Goal: Contribute content: Contribute content

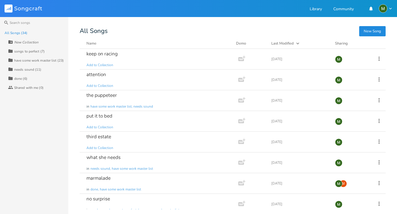
click at [369, 32] on button "New Song" at bounding box center [372, 31] width 26 height 10
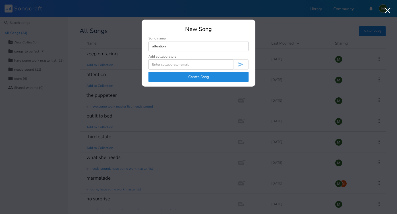
type input "attention"
click at [216, 73] on button "Create Song" at bounding box center [198, 77] width 100 height 10
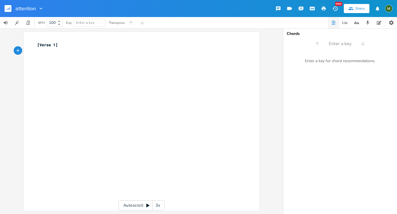
type textarea "u"
type textarea "i'm the life ot"
type textarea "f the party"
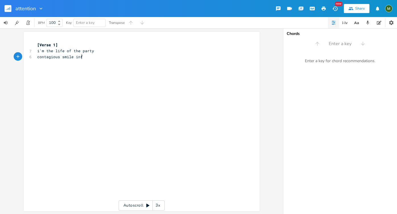
type textarea "contagious smile infe"
type textarea ", infw"
type textarea "ections"
type textarea "us energy"
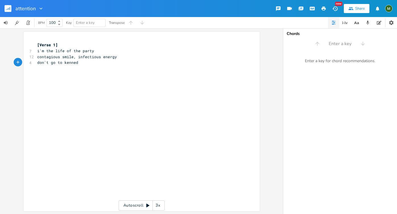
type textarea "don't go to [PERSON_NAME]"
type textarea "ys without me"
type textarea "anotheere rou"
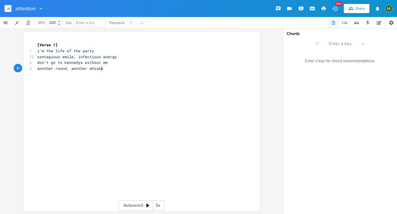
type textarea "r round, another whiskey"
type textarea "i'm staying up till the sunrise"
type textarea "​"
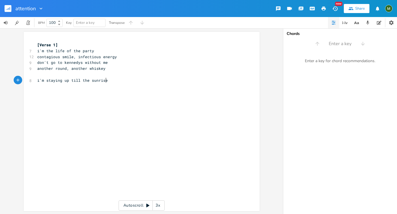
click at [146, 81] on pre "i'm staying up till the sunrise" at bounding box center [138, 81] width 205 height 6
click at [148, 81] on pre "i'm staying up till the sunrise" at bounding box center [138, 81] width 205 height 6
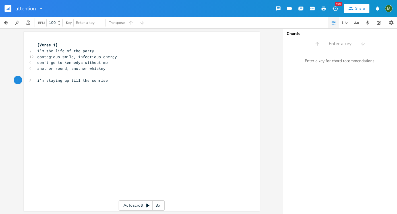
click at [148, 81] on pre "i'm staying up till the sunrise" at bounding box center [138, 81] width 205 height 6
click at [141, 92] on pre "​" at bounding box center [138, 92] width 205 height 6
click at [140, 90] on pre "​" at bounding box center [138, 92] width 205 height 6
type textarea "but"
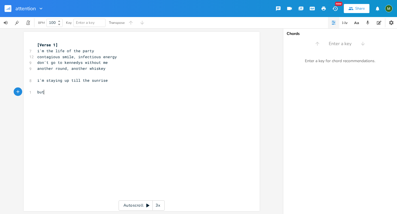
scroll to position [0, 5]
type textarea "but te"
type textarea "hey dont'"
type textarea "'t know i do this every"
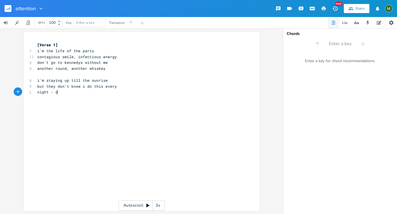
type textarea "night - dno"
type textarea "on't bat an eye"
type textarea "i'll be gone, i'm njumb"
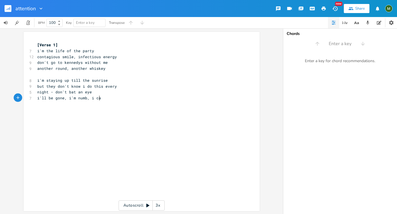
type textarea "umb, i can"
type textarea "run for miles"
type textarea "[chorus]"
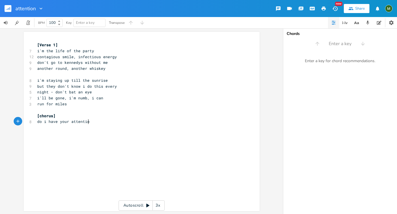
type textarea "do i have your attention"
type textarea "for more than just a second"
type textarea "on second thought"
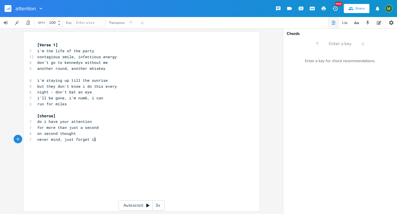
type textarea "never mind, just forget it\"
type textarea "x2"
type textarea "[versee"
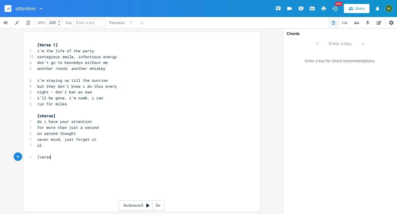
scroll to position [0, 3]
type textarea "2]"
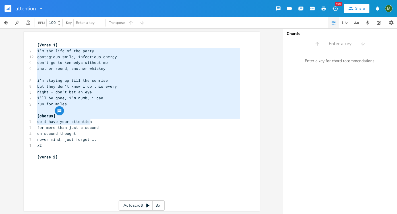
type textarea "i'm the life of the party contagious smile, infectious energy don't go to kenne…"
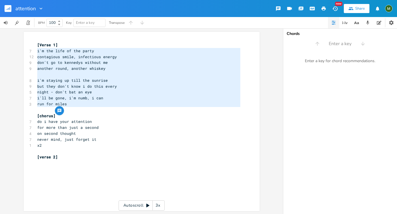
drag, startPoint x: 35, startPoint y: 53, endPoint x: 93, endPoint y: 107, distance: 79.2
click at [93, 107] on div "[Verse 1] 7 i'm the life of the party 12 contagious smile, infectious energy 9 …" at bounding box center [138, 110] width 205 height 136
click at [71, 163] on pre "​" at bounding box center [138, 163] width 205 height 6
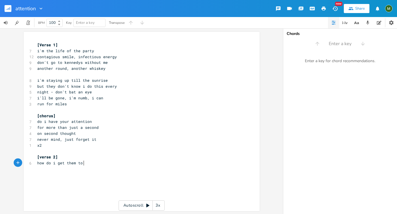
type textarea "how do i get them to ni"
type textarea "otice me"
type textarea "i dont'"
type textarea "'t want to make a scn"
type textarea "ene"
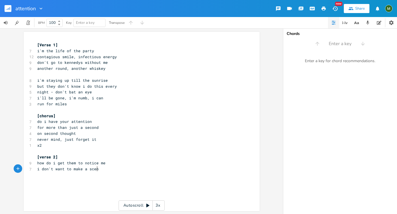
scroll to position [0, 6]
type textarea "i scream on mute,l"
type textarea "boced"
type textarea "xed in the tv"
type textarea "fists are blod"
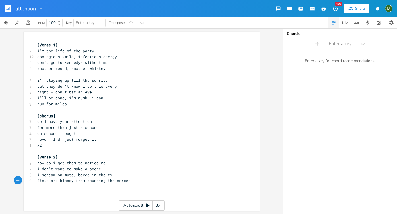
type textarea "ody from pounding the screen"
type textarea ""let me out!""
type textarea "="
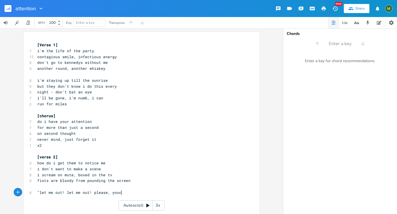
type textarea "let me out! please, youc a"
type textarea "u cant"
type textarea "'t leave!""
type textarea "i'"
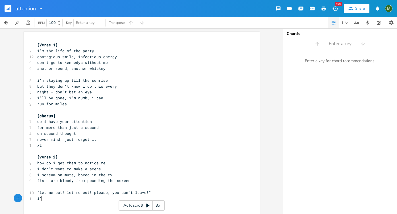
scroll to position [0, 1]
type textarea "i'm stuck in this nightmare"
type textarea "- they can't eh"
type textarea "hear me.""
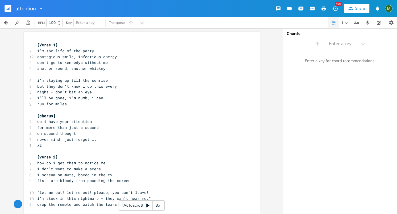
type textarea "drop the remote and watch the tears stream"
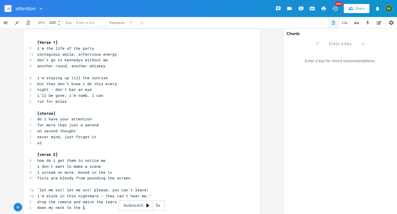
type textarea "down my neck to the ice"
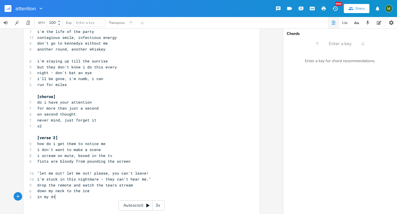
type textarea "in my drhni"
type textarea "ink"
type textarea "[chors"
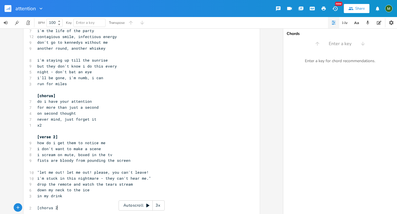
type textarea "us 20"
type textarea "]"
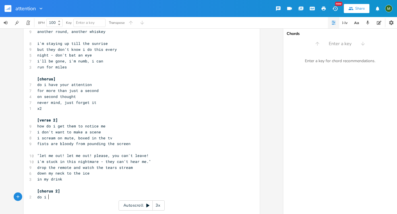
scroll to position [0, 7]
type textarea "do i have your attention"
type textarea "for more than just a second"
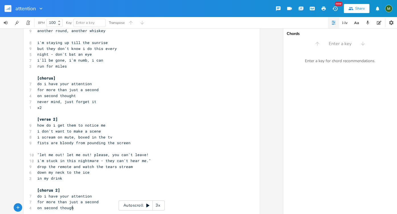
type textarea "on second thought"
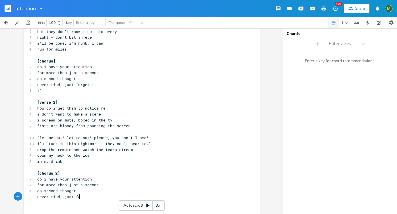
type textarea "never mind, just for"
type textarea "get"
type textarea "rget it"
type textarea "do i have your attention"
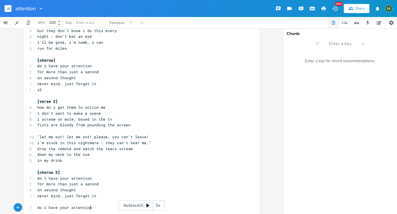
scroll to position [72, 0]
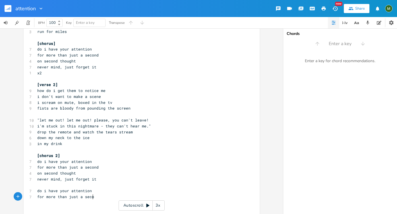
type textarea "for more than just a second"
type textarea "f"
type textarea "on second thought"
type textarea "never mn"
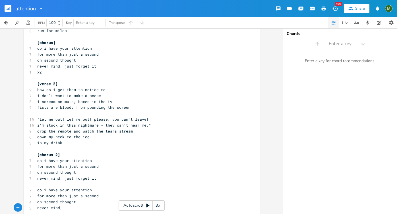
type textarea "ind, i g"
type textarea "reget it=="
type textarea "ret it"
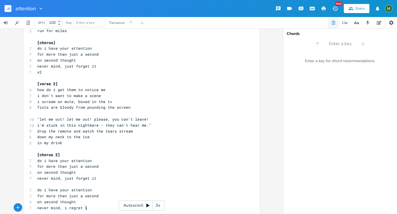
scroll to position [0, 7]
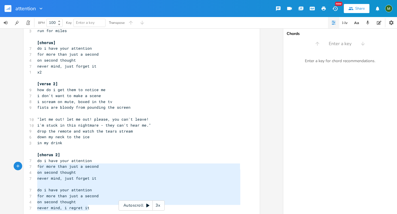
type textarea "do i have your attention for more than just a second on second thought never mi…"
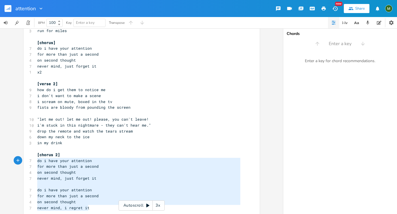
drag, startPoint x: 94, startPoint y: 207, endPoint x: 34, endPoint y: 162, distance: 75.0
click at [34, 162] on div "do i have your attention for more than just a second on second thought never mi…" at bounding box center [142, 95] width 236 height 272
click at [90, 209] on pre "never mind, i regret it" at bounding box center [138, 208] width 205 height 6
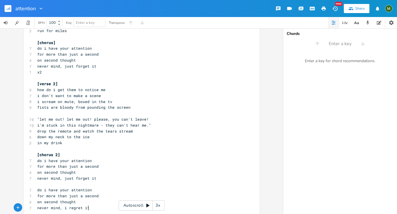
scroll to position [90, 0]
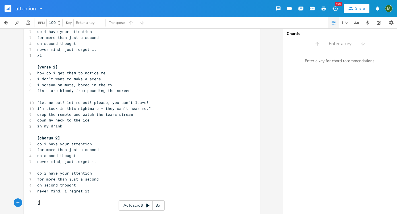
type textarea "[u"
type textarea "instrument"
type textarea "tal]"
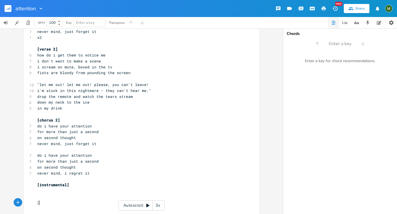
scroll to position [0, 1]
type textarea "[chorus 3]"
paste textarea "x"
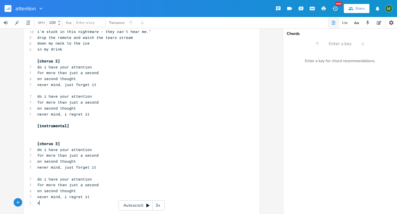
type textarea "x2"
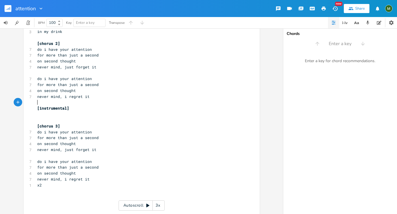
click at [48, 103] on pre "​" at bounding box center [138, 103] width 205 height 6
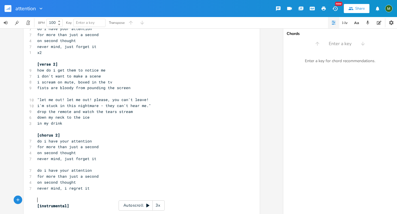
scroll to position [96, 0]
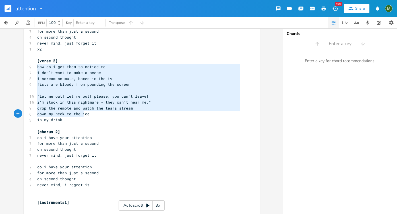
type textarea "how do i get them to notice me i don't want to make a scene i scream on mute, b…"
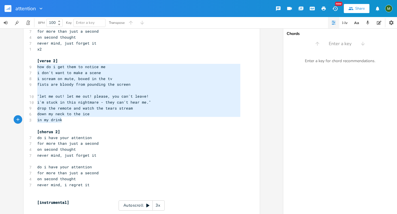
drag, startPoint x: 34, startPoint y: 67, endPoint x: 85, endPoint y: 121, distance: 73.8
click at [85, 121] on div "[Verse 1] 7 i'm the life of the party 12 contagious smile, infectious energy 9 …" at bounding box center [138, 126] width 205 height 361
click at [86, 122] on pre "in my drink" at bounding box center [138, 120] width 205 height 6
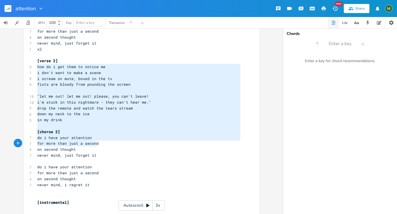
type textarea "how do i get them to notice me i don't want to make a scene i scream on mute, b…"
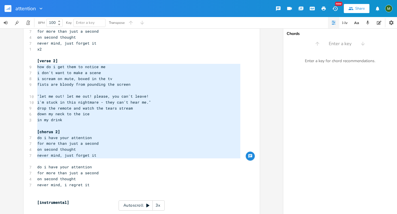
drag, startPoint x: 36, startPoint y: 67, endPoint x: 102, endPoint y: 162, distance: 116.1
click at [102, 162] on div "[Verse 1] 7 i'm the life of the party 12 contagious smile, infectious energy 9 …" at bounding box center [138, 126] width 205 height 361
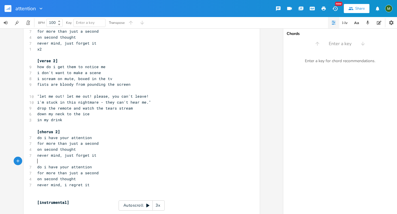
click at [103, 159] on pre "​" at bounding box center [138, 162] width 205 height 6
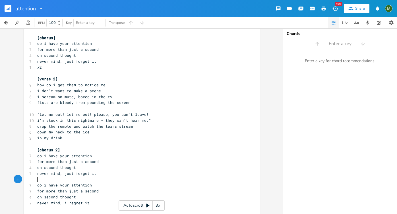
scroll to position [82, 0]
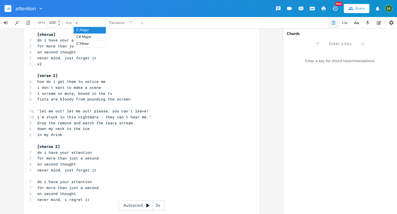
type input "c"
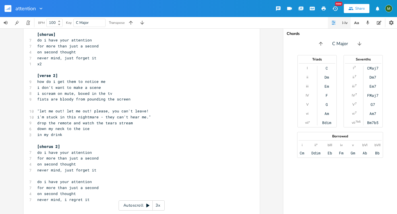
click at [346, 22] on icon "button" at bounding box center [344, 22] width 7 height 7
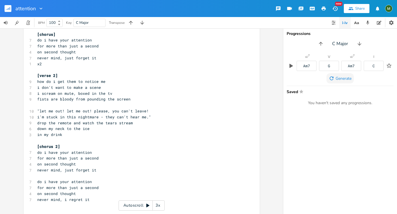
click at [348, 80] on span "Generate" at bounding box center [343, 78] width 16 height 5
click at [355, 25] on icon "button" at bounding box center [356, 22] width 7 height 7
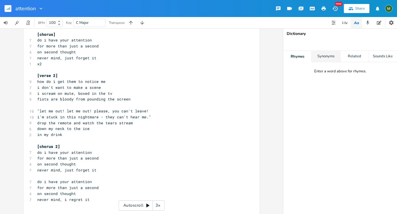
click at [325, 56] on div "Synonyms" at bounding box center [326, 56] width 28 height 11
click at [342, 56] on div "Related" at bounding box center [354, 56] width 28 height 11
click at [306, 54] on div "Rhymes" at bounding box center [297, 56] width 28 height 11
type input "hi"
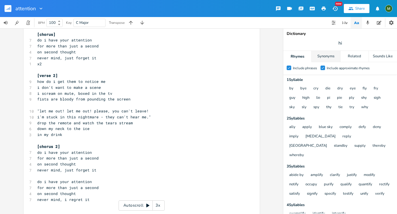
click at [321, 56] on div "Synonyms" at bounding box center [326, 56] width 28 height 11
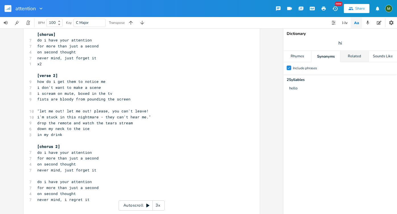
click at [356, 57] on div "Related" at bounding box center [354, 56] width 28 height 11
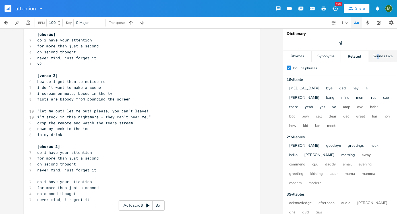
click at [378, 56] on div "Sounds Like" at bounding box center [383, 56] width 28 height 11
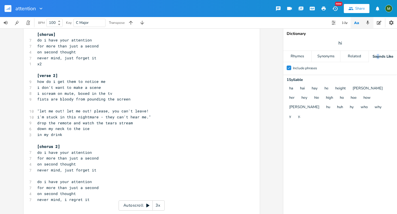
click at [367, 24] on icon "button" at bounding box center [367, 22] width 5 height 5
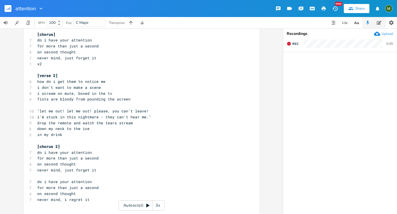
click at [377, 24] on icon "button" at bounding box center [379, 23] width 5 height 4
click at [325, 54] on textarea at bounding box center [340, 127] width 114 height 175
click at [388, 22] on icon "button" at bounding box center [391, 23] width 6 height 6
click at [333, 17] on div "attention New Share" at bounding box center [198, 8] width 397 height 17
click at [332, 23] on icon "button" at bounding box center [333, 22] width 5 height 5
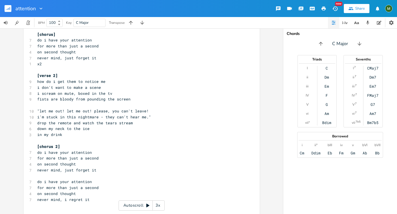
click at [92, 26] on div "C Major" at bounding box center [89, 23] width 32 height 8
click at [90, 24] on span "C Major" at bounding box center [89, 23] width 27 height 8
type input "g"
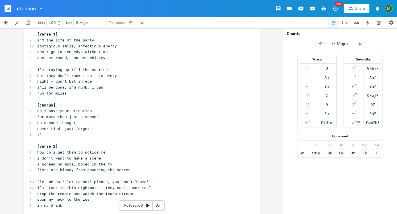
scroll to position [11, 0]
click at [55, 23] on input "100" at bounding box center [51, 22] width 9 height 5
type input "181"
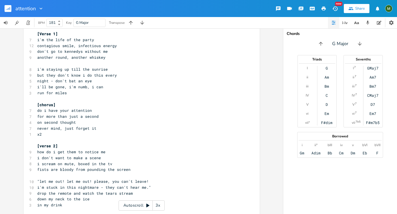
click at [7, 55] on div "x [Verse 1] 7 i'm the life of the party 12 contagious smile, infectious energy …" at bounding box center [141, 121] width 283 height 186
click at [28, 22] on icon "button" at bounding box center [28, 22] width 5 height 5
type textarea "i'm"
drag, startPoint x: 43, startPoint y: 69, endPoint x: 36, endPoint y: 71, distance: 7.5
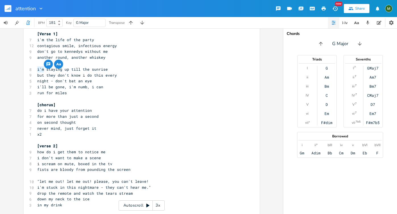
click at [37, 71] on span "i'm staying up till the sunrise" at bounding box center [72, 69] width 70 height 5
type textarea "don't go to"
drag, startPoint x: 60, startPoint y: 52, endPoint x: 32, endPoint y: 52, distance: 28.1
click at [32, 52] on div "don't go to x [Verse 1] 7 i'm the life of the party 12 contagious smile, infect…" at bounding box center [142, 210] width 236 height 379
click at [45, 54] on span "don't go to kennedys without me" at bounding box center [72, 51] width 70 height 5
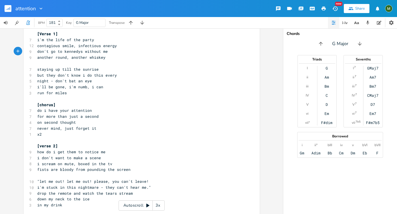
click at [50, 45] on span "contagious smile, infectious energy" at bounding box center [77, 45] width 80 height 5
type textarea "contagious"
click at [50, 45] on span "contagious smile, infectious energy" at bounding box center [77, 45] width 80 height 5
click at [49, 48] on span "contagious smile, infectious energy" at bounding box center [77, 45] width 80 height 5
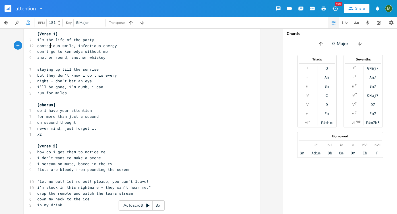
click at [49, 48] on span "contagious smile, infectious energy" at bounding box center [77, 45] width 80 height 5
type textarea "catch thgr"
type textarea "r"
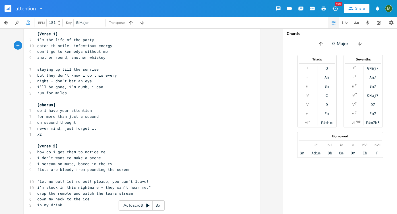
type textarea "e"
drag, startPoint x: 67, startPoint y: 45, endPoint x: 35, endPoint y: 48, distance: 32.3
click at [36, 48] on pre "catch the smile, infectious energy" at bounding box center [138, 46] width 205 height 6
type textarea "catch the smil"
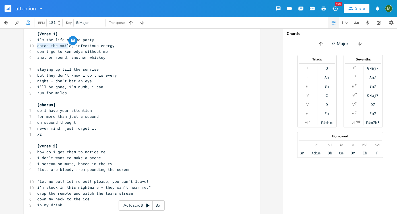
click at [50, 45] on span "catch the smile, infectious energy" at bounding box center [75, 45] width 77 height 5
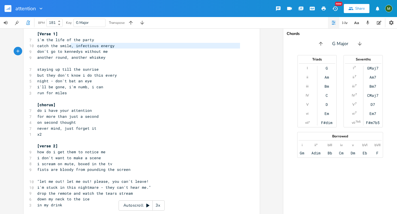
type textarea "catch the smile"
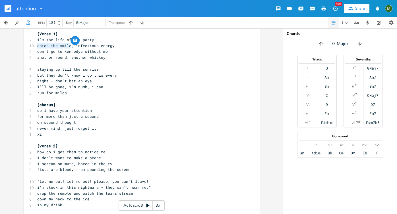
drag, startPoint x: 68, startPoint y: 45, endPoint x: 31, endPoint y: 48, distance: 37.4
click at [36, 48] on div "10 catch the smile, infectious energy" at bounding box center [138, 46] width 205 height 6
click at [97, 47] on span "catch the smile, infectious energy" at bounding box center [75, 45] width 77 height 5
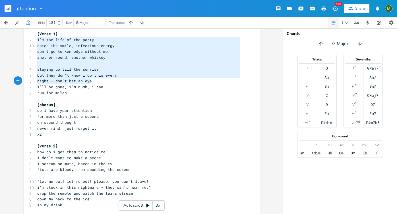
type textarea "i'm the life of the party catch the smile, infectious energy don't go to kenned…"
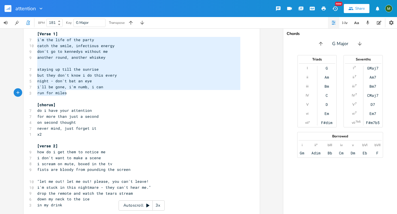
drag, startPoint x: 36, startPoint y: 40, endPoint x: 111, endPoint y: 94, distance: 92.7
click at [111, 94] on div "[Verse 1] 7 i'm the life of the party 10 catch the smile, infectious energy 9 d…" at bounding box center [138, 211] width 205 height 361
click at [111, 94] on pre "run for miles" at bounding box center [138, 93] width 205 height 6
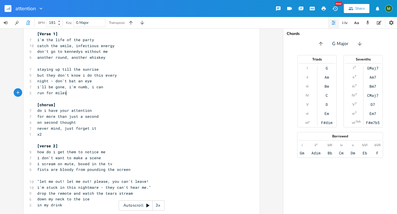
click at [50, 43] on pre "catch the smile, infectious energy" at bounding box center [138, 46] width 205 height 6
type textarea "catch the"
drag, startPoint x: 55, startPoint y: 47, endPoint x: 29, endPoint y: 48, distance: 25.3
click at [29, 48] on div "catch the x [Verse 1] 7 i'm the life of the party 10 catch the smile, infectiou…" at bounding box center [142, 210] width 236 height 379
click at [44, 43] on pre "catch the smile, infectious energy" at bounding box center [138, 46] width 205 height 6
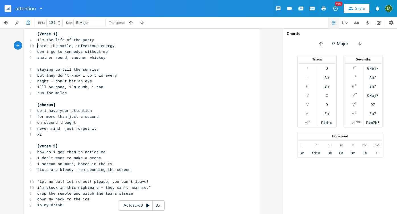
type textarea "catch the smile, infectious"
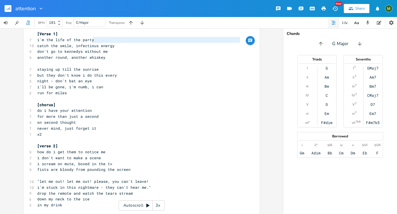
type textarea "catch the smile, infectious energy"
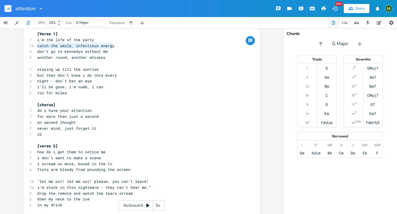
drag, startPoint x: 34, startPoint y: 45, endPoint x: 134, endPoint y: 43, distance: 99.5
click at [134, 43] on pre "catch the smile, infectious energy" at bounding box center [138, 46] width 205 height 6
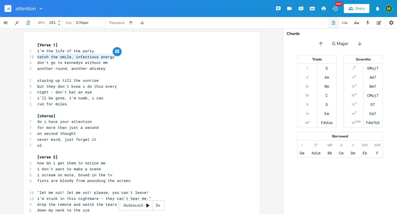
click at [134, 66] on pre "another round, another whiskey" at bounding box center [138, 69] width 205 height 6
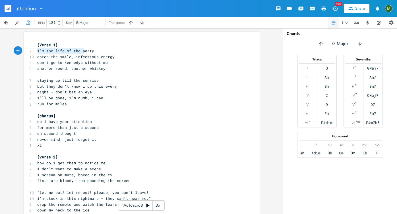
type textarea "i'm the life of the party"
drag, startPoint x: 35, startPoint y: 52, endPoint x: 102, endPoint y: 49, distance: 67.1
click at [102, 49] on pre "i'm the life of the party" at bounding box center [138, 51] width 205 height 6
type textarea "y"
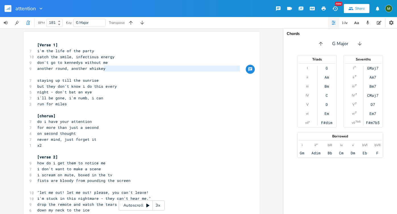
type textarea "iskey"
type textarea "ther round, another whiskey"
drag, startPoint x: 47, startPoint y: 72, endPoint x: 42, endPoint y: 70, distance: 5.3
click at [68, 56] on span "catch the smile, infectious energy" at bounding box center [75, 56] width 77 height 5
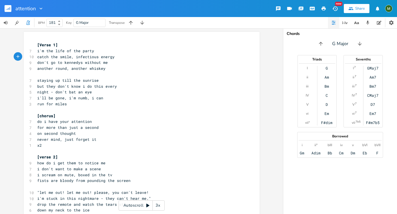
click at [67, 69] on span "another round, another whiskey" at bounding box center [71, 68] width 68 height 5
click at [71, 68] on span "another round, another whiskey" at bounding box center [71, 68] width 68 height 5
type textarea "another"
click at [71, 68] on span "another round, another whiskey" at bounding box center [71, 68] width 68 height 5
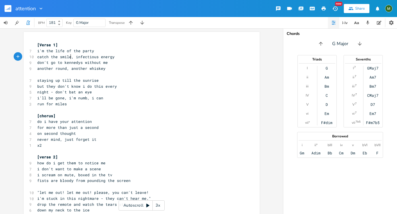
click at [68, 56] on span "catch the smile, infectious energy" at bounding box center [75, 56] width 77 height 5
type textarea "catch the smile"
drag, startPoint x: 69, startPoint y: 58, endPoint x: 32, endPoint y: 57, distance: 37.5
click at [43, 53] on span "i'm the life of the party" at bounding box center [65, 50] width 57 height 5
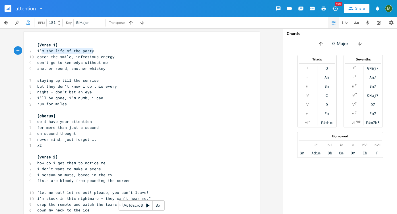
type textarea "'m the life of the party"
drag, startPoint x: 98, startPoint y: 50, endPoint x: 38, endPoint y: 49, distance: 60.3
click at [38, 49] on pre "i'm the life of the party" at bounding box center [138, 51] width 205 height 6
drag, startPoint x: 28, startPoint y: 55, endPoint x: 84, endPoint y: 56, distance: 56.0
click at [84, 56] on div "10 catch the smile, infectious energy" at bounding box center [138, 57] width 205 height 6
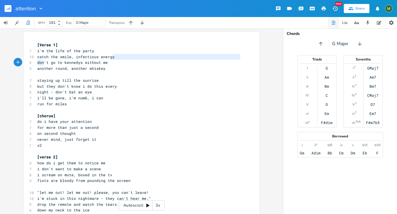
type textarea "d"
drag, startPoint x: 111, startPoint y: 59, endPoint x: 35, endPoint y: 60, distance: 75.9
type textarea "catch the smile, infectious energy"
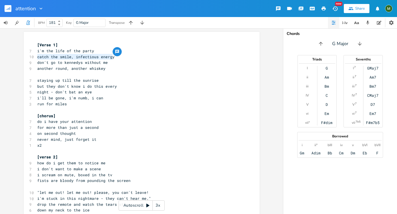
click at [59, 58] on span "catch the smile, infectious energy" at bounding box center [75, 56] width 77 height 5
type textarea "catch the smile,"
drag, startPoint x: 71, startPoint y: 58, endPoint x: 28, endPoint y: 56, distance: 43.2
click at [36, 56] on div "10 catch the smile, infectious energy" at bounding box center [138, 57] width 205 height 6
type textarea "infectious energy"
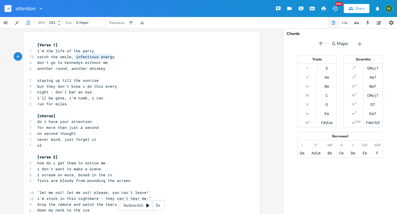
drag, startPoint x: 110, startPoint y: 56, endPoint x: 72, endPoint y: 57, distance: 38.7
click at [72, 57] on span "catch the smile, infectious energy" at bounding box center [75, 56] width 77 height 5
click at [103, 63] on span "don't go to kennedys without me" at bounding box center [72, 62] width 70 height 5
type textarea "energy"
drag, startPoint x: 97, startPoint y: 57, endPoint x: 124, endPoint y: 56, distance: 26.7
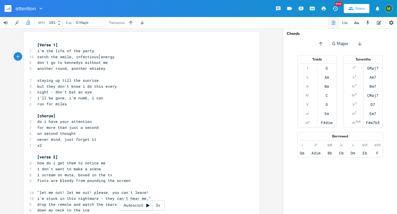
click at [124, 56] on pre "catch the smile, infectious energy" at bounding box center [138, 57] width 205 height 6
click at [120, 70] on pre "another round, another whiskey" at bounding box center [138, 69] width 205 height 6
type textarea "don't go to"
drag, startPoint x: 62, startPoint y: 64, endPoint x: 22, endPoint y: 63, distance: 40.4
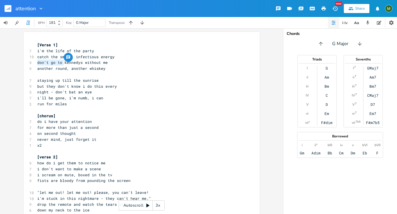
click at [49, 62] on span "don't go to kennedys without me" at bounding box center [72, 62] width 70 height 5
click at [29, 22] on icon "button" at bounding box center [29, 22] width 2 height 3
